Goal: Task Accomplishment & Management: Use online tool/utility

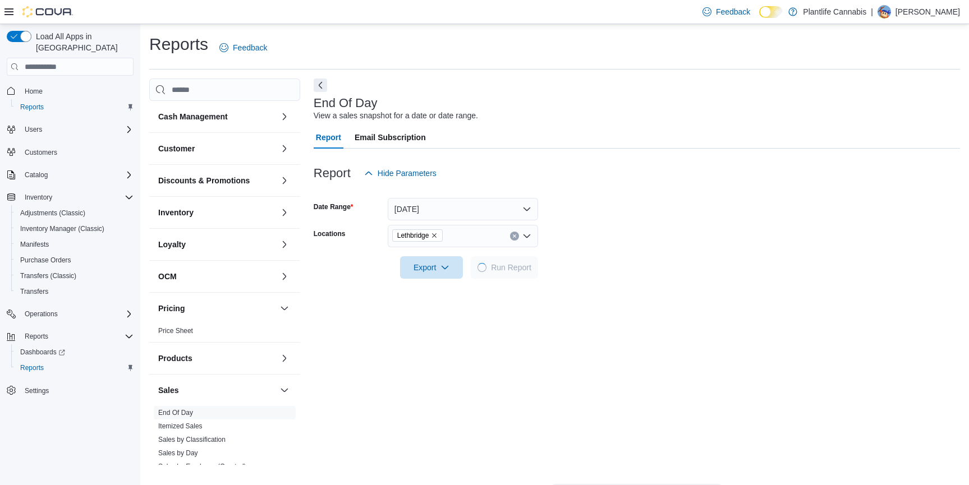
scroll to position [152, 0]
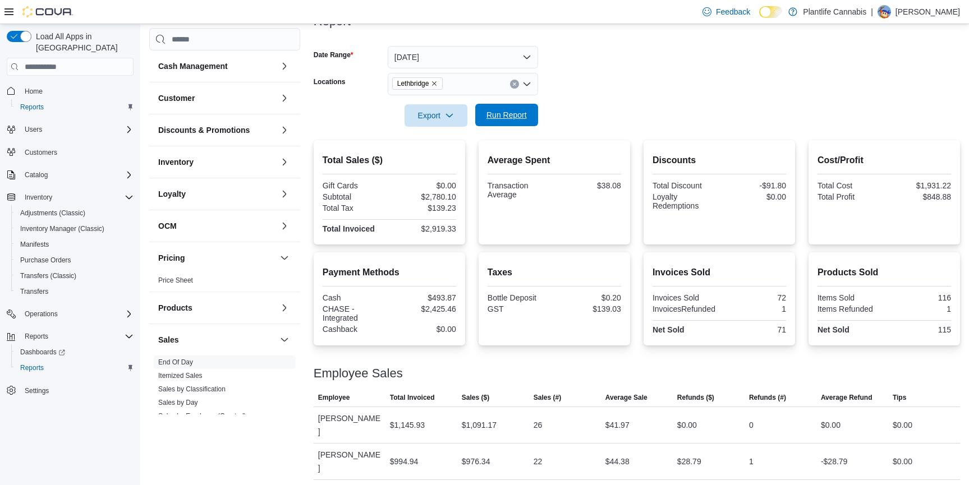
click at [506, 119] on span "Run Report" at bounding box center [506, 114] width 40 height 11
click at [496, 111] on span "Run Report" at bounding box center [506, 114] width 40 height 11
click at [522, 122] on span "Run Report" at bounding box center [506, 115] width 49 height 22
click at [500, 116] on span "Run Report" at bounding box center [506, 114] width 40 height 11
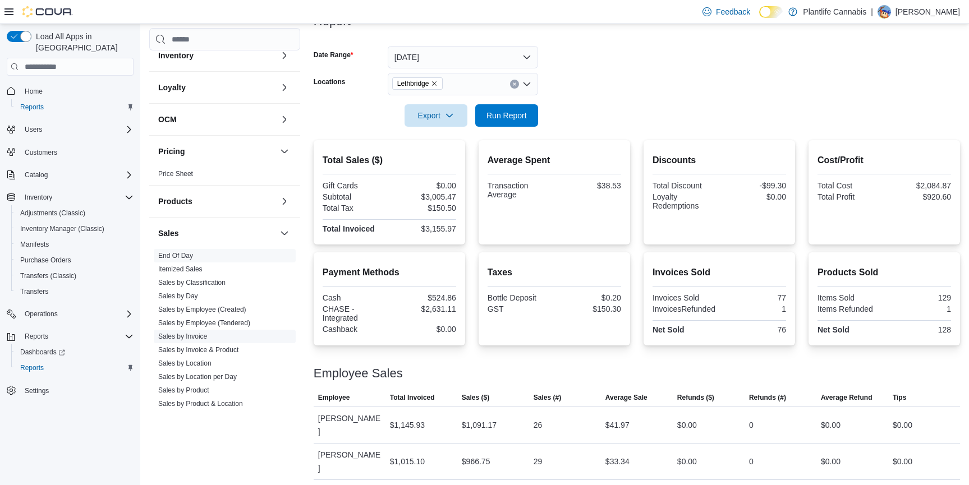
scroll to position [114, 0]
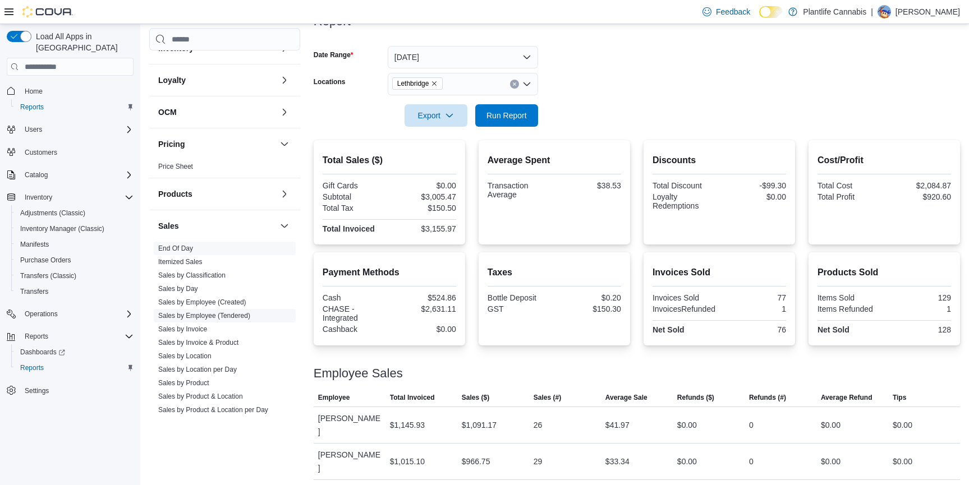
click at [234, 312] on link "Sales by Employee (Tendered)" at bounding box center [204, 316] width 92 height 8
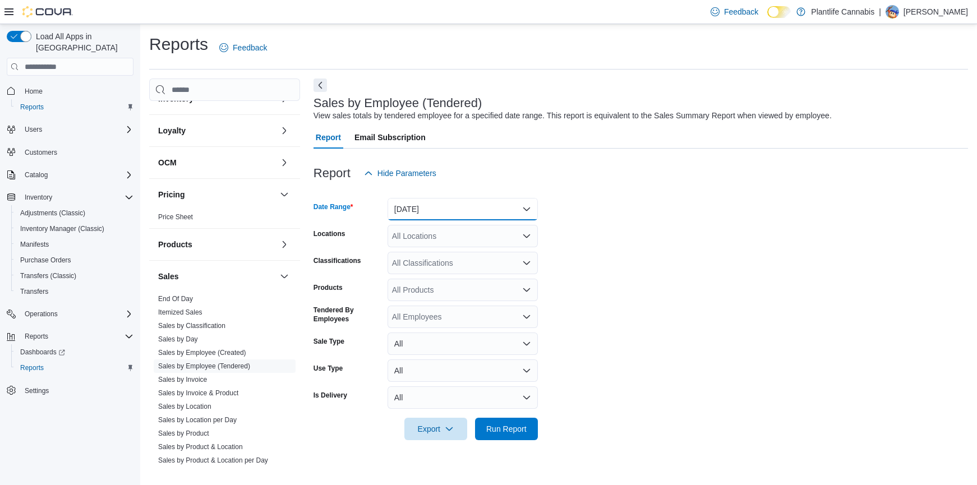
drag, startPoint x: 416, startPoint y: 203, endPoint x: 431, endPoint y: 216, distance: 20.3
click at [417, 203] on button "[DATE]" at bounding box center [463, 209] width 150 height 22
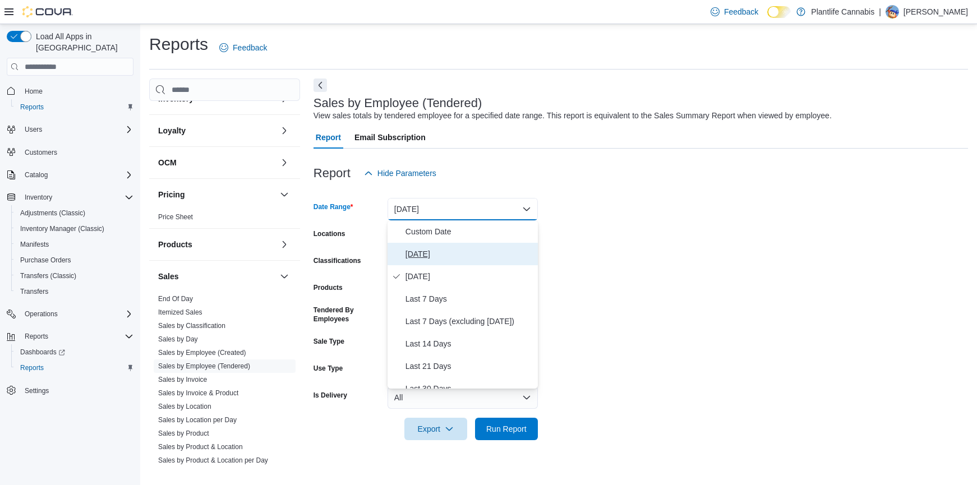
drag, startPoint x: 420, startPoint y: 251, endPoint x: 615, endPoint y: 247, distance: 195.3
click at [421, 250] on span "[DATE]" at bounding box center [470, 253] width 128 height 13
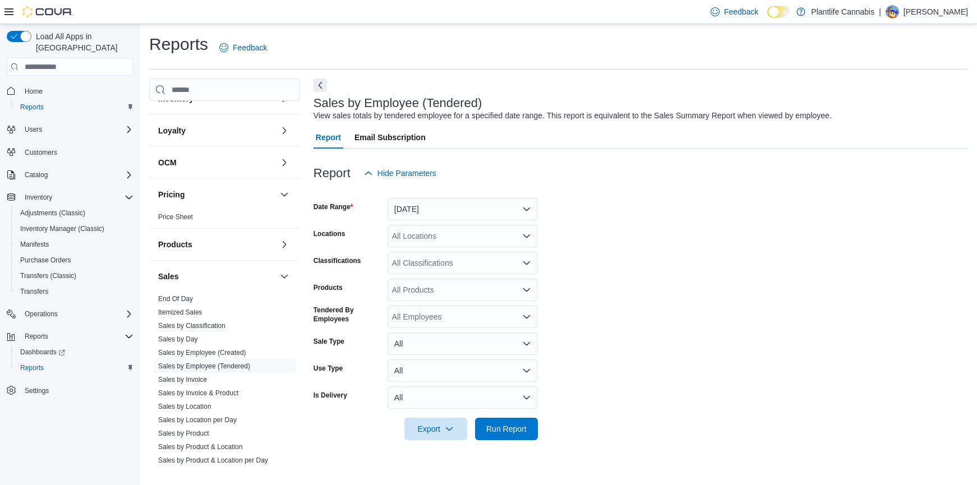
click at [615, 247] on form "Date Range [DATE] Locations All Locations Classifications All Classifications P…" at bounding box center [641, 313] width 655 height 256
click at [420, 234] on div "All Locations" at bounding box center [463, 236] width 150 height 22
type input "****"
drag, startPoint x: 421, startPoint y: 254, endPoint x: 644, endPoint y: 254, distance: 222.7
click at [424, 254] on span "Lethbridge" at bounding box center [435, 255] width 37 height 11
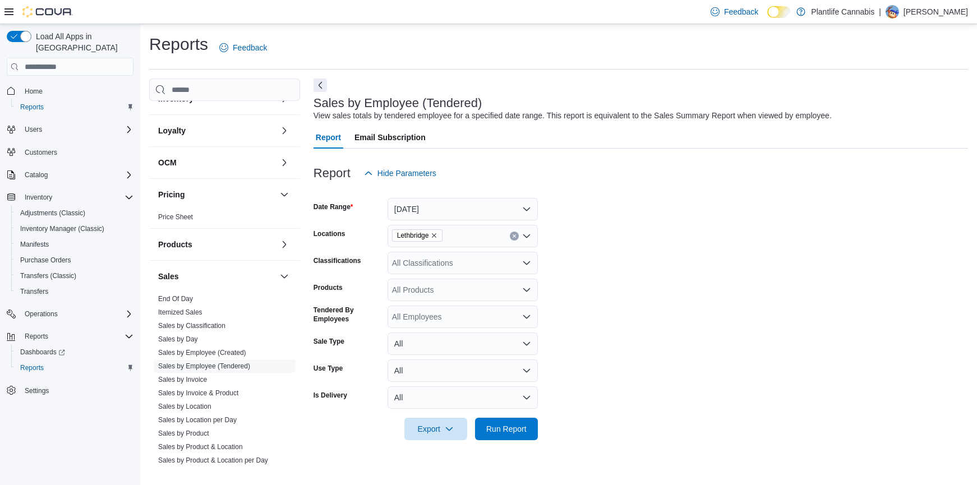
drag, startPoint x: 646, startPoint y: 254, endPoint x: 511, endPoint y: 261, distance: 134.8
click at [645, 254] on form "Date Range [DATE] Locations Lethbridge Classifications All Classifications Prod…" at bounding box center [641, 313] width 655 height 256
click at [434, 266] on div "All Classifications" at bounding box center [463, 263] width 150 height 22
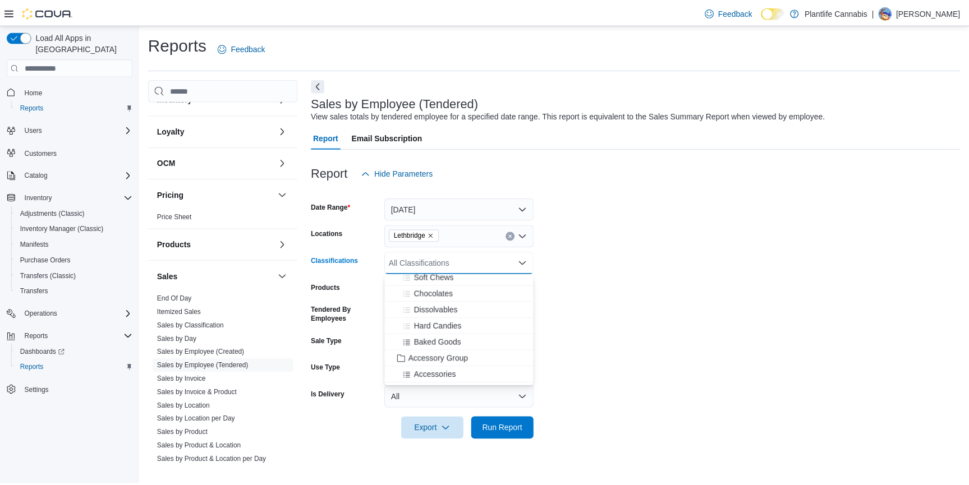
scroll to position [105, 0]
click at [474, 337] on div "Accessory Group" at bounding box center [462, 339] width 137 height 11
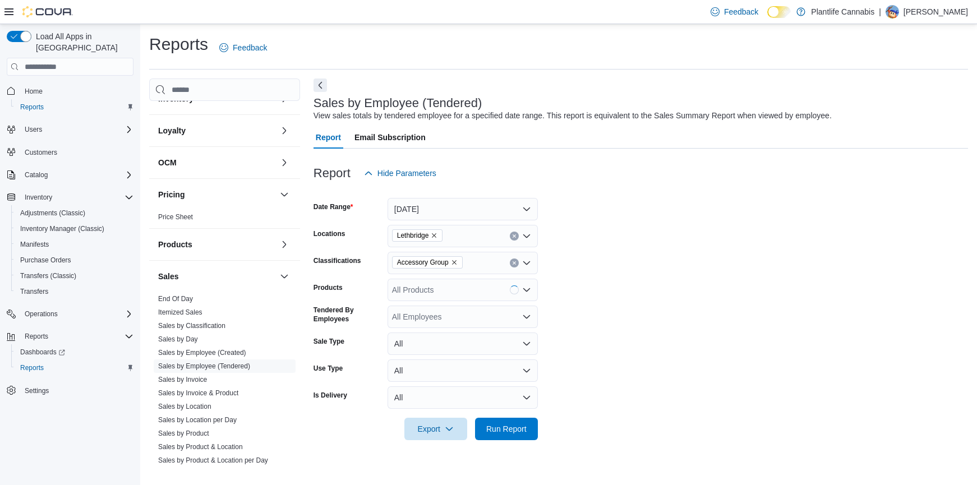
click at [673, 310] on form "Date Range [DATE] Locations Lethbridge Classifications Accessory Group Products…" at bounding box center [641, 313] width 655 height 256
click at [504, 425] on span "Run Report" at bounding box center [506, 428] width 40 height 11
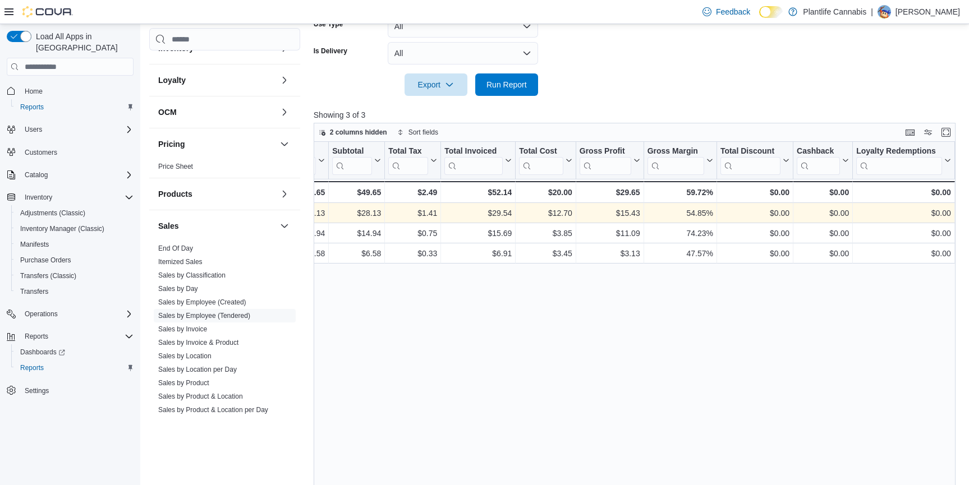
scroll to position [0, 709]
click at [167, 246] on link "End Of Day" at bounding box center [175, 249] width 35 height 8
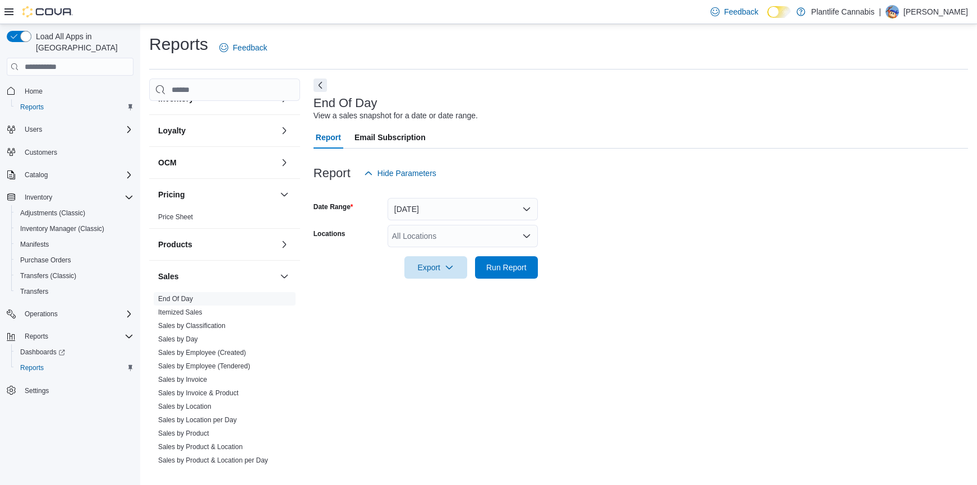
drag, startPoint x: 424, startPoint y: 236, endPoint x: 431, endPoint y: 235, distance: 7.4
click at [425, 236] on div "All Locations" at bounding box center [463, 236] width 150 height 22
type input "****"
click at [432, 248] on button "Lethbridge" at bounding box center [463, 255] width 150 height 16
drag, startPoint x: 720, startPoint y: 255, endPoint x: 549, endPoint y: 272, distance: 171.4
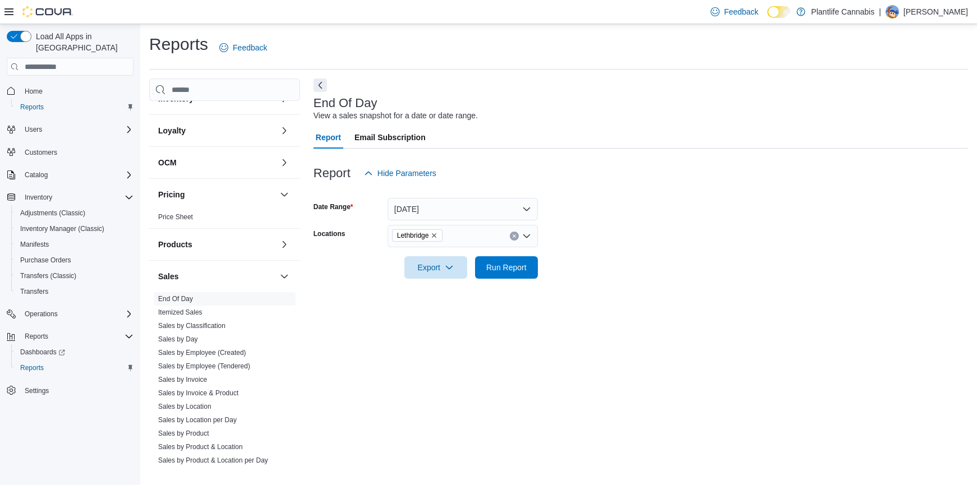
click at [715, 255] on div at bounding box center [641, 251] width 655 height 9
click at [502, 272] on span "Run Report" at bounding box center [506, 266] width 40 height 11
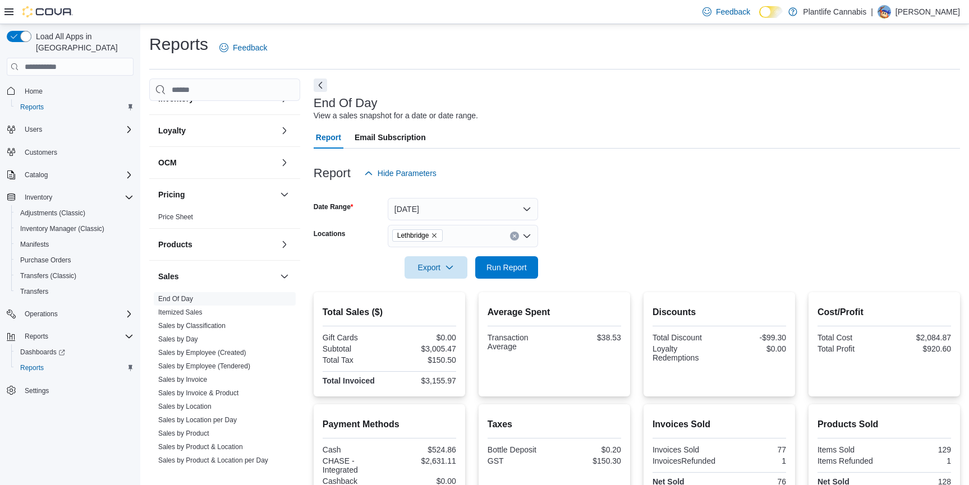
scroll to position [152, 0]
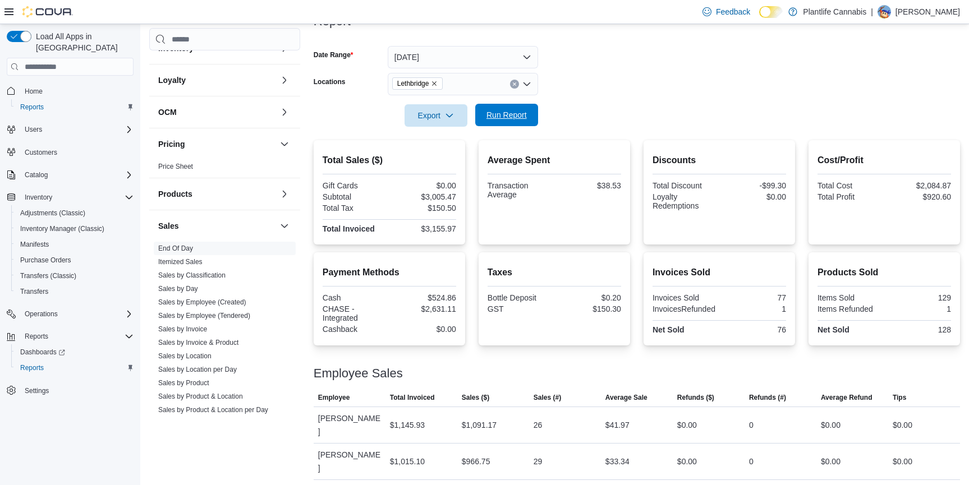
click at [529, 119] on span "Run Report" at bounding box center [506, 115] width 49 height 22
click at [505, 112] on span "Run Report" at bounding box center [506, 114] width 40 height 11
click at [502, 121] on span "Run Report" at bounding box center [506, 115] width 49 height 22
click at [486, 107] on span "Run Report" at bounding box center [506, 115] width 49 height 22
click at [505, 114] on span "Run Report" at bounding box center [506, 114] width 40 height 11
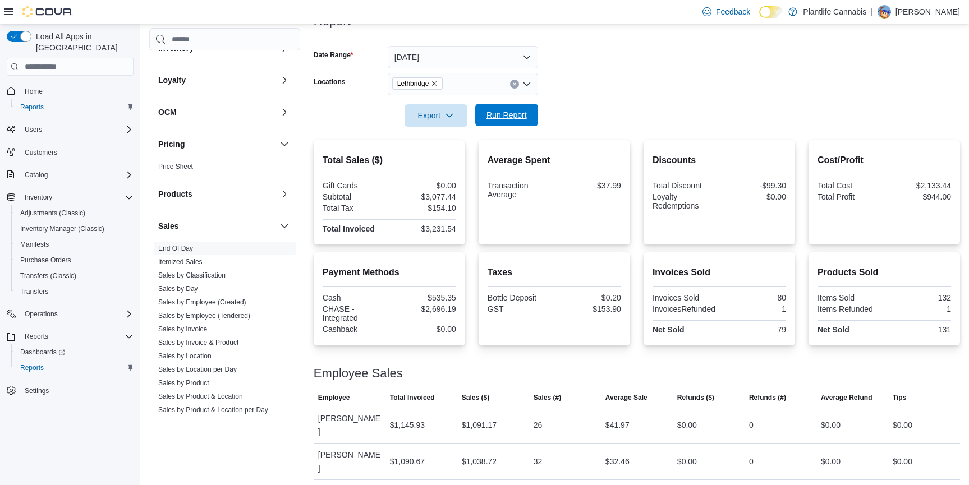
click at [505, 116] on span "Run Report" at bounding box center [506, 114] width 40 height 11
